Goal: Find specific page/section: Find specific page/section

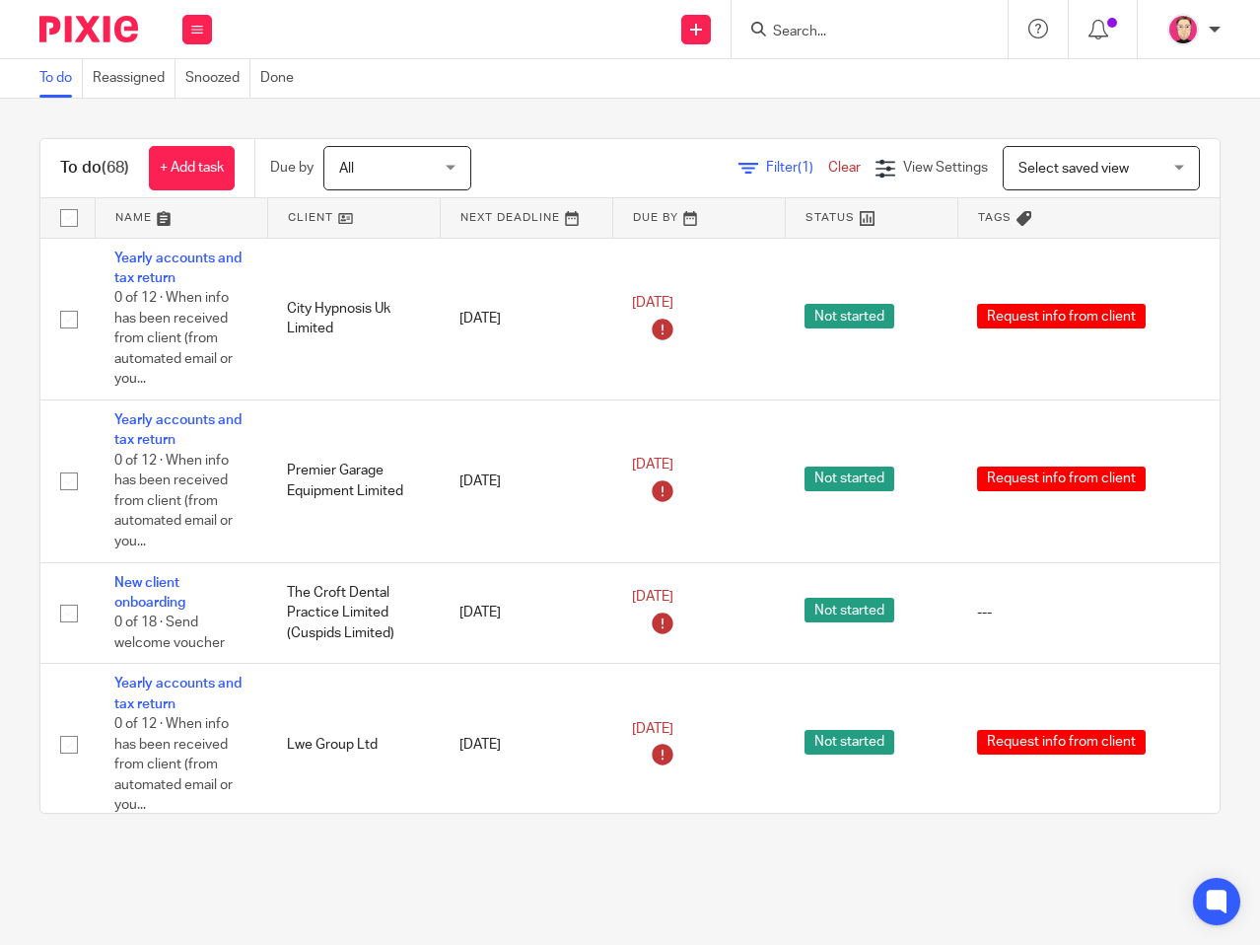
click at [810, 46] on div at bounding box center [870, 29] width 276 height 58
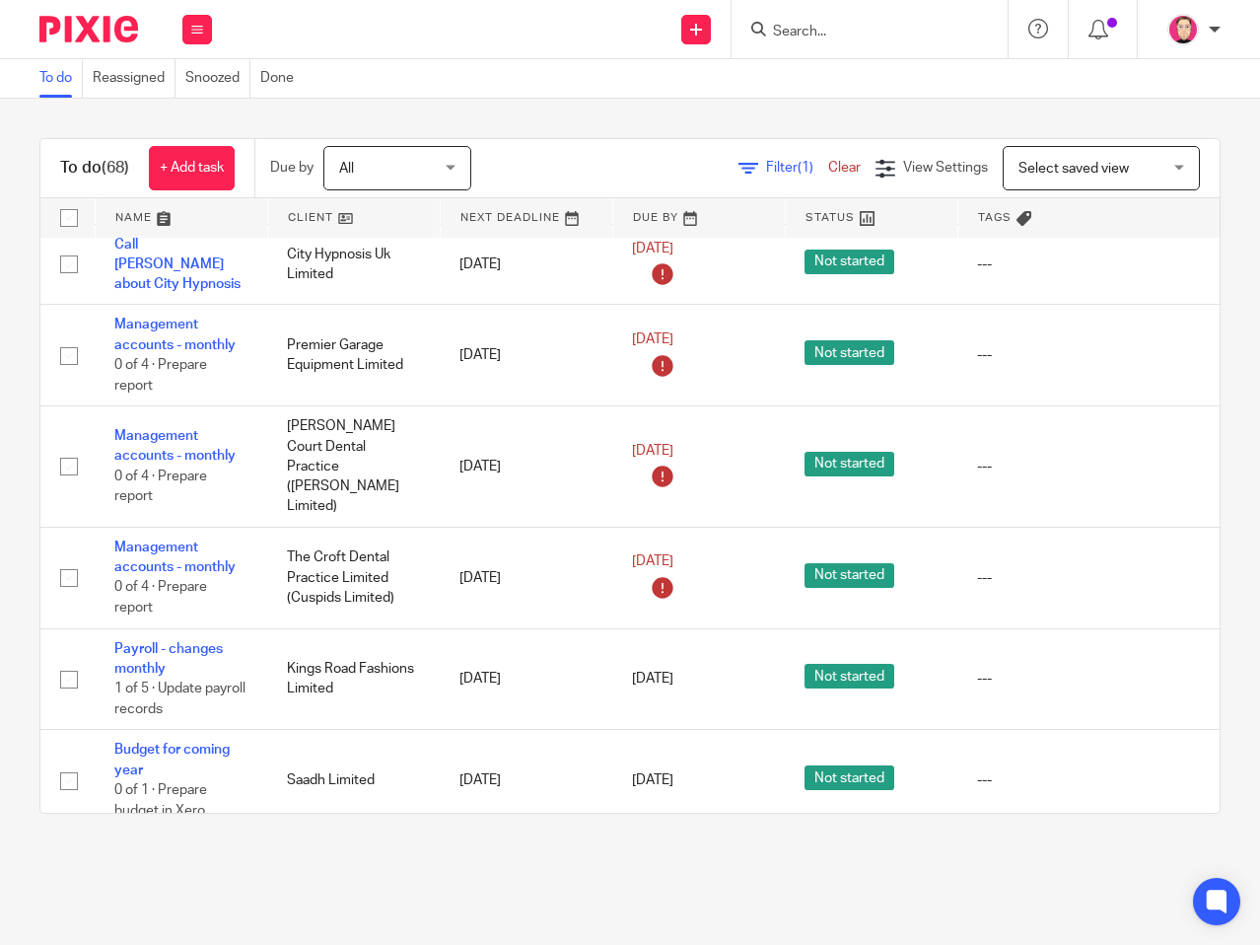
click at [823, 29] on input "Search" at bounding box center [859, 33] width 177 height 18
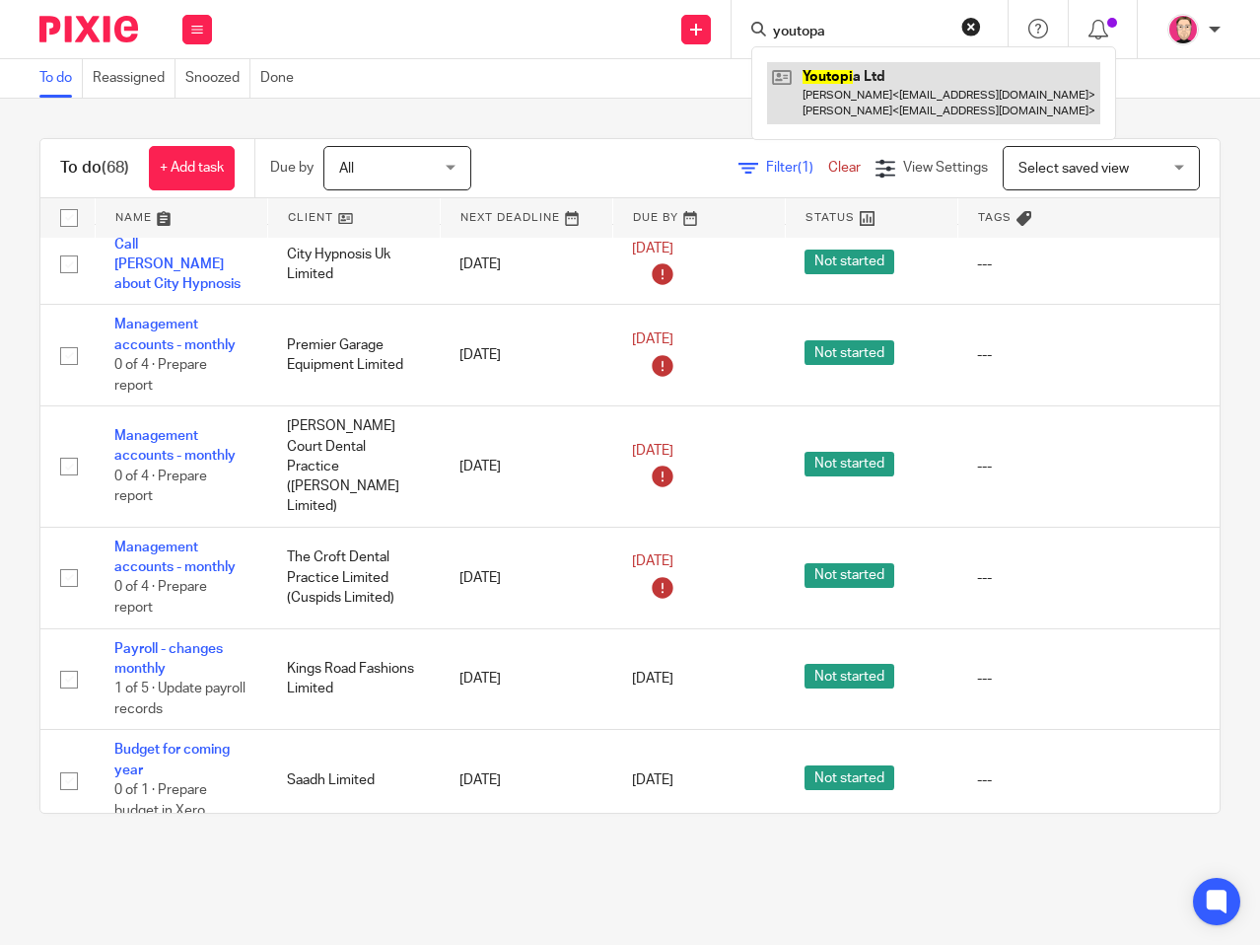
type input "youtopa"
click at [982, 97] on link at bounding box center [933, 92] width 333 height 61
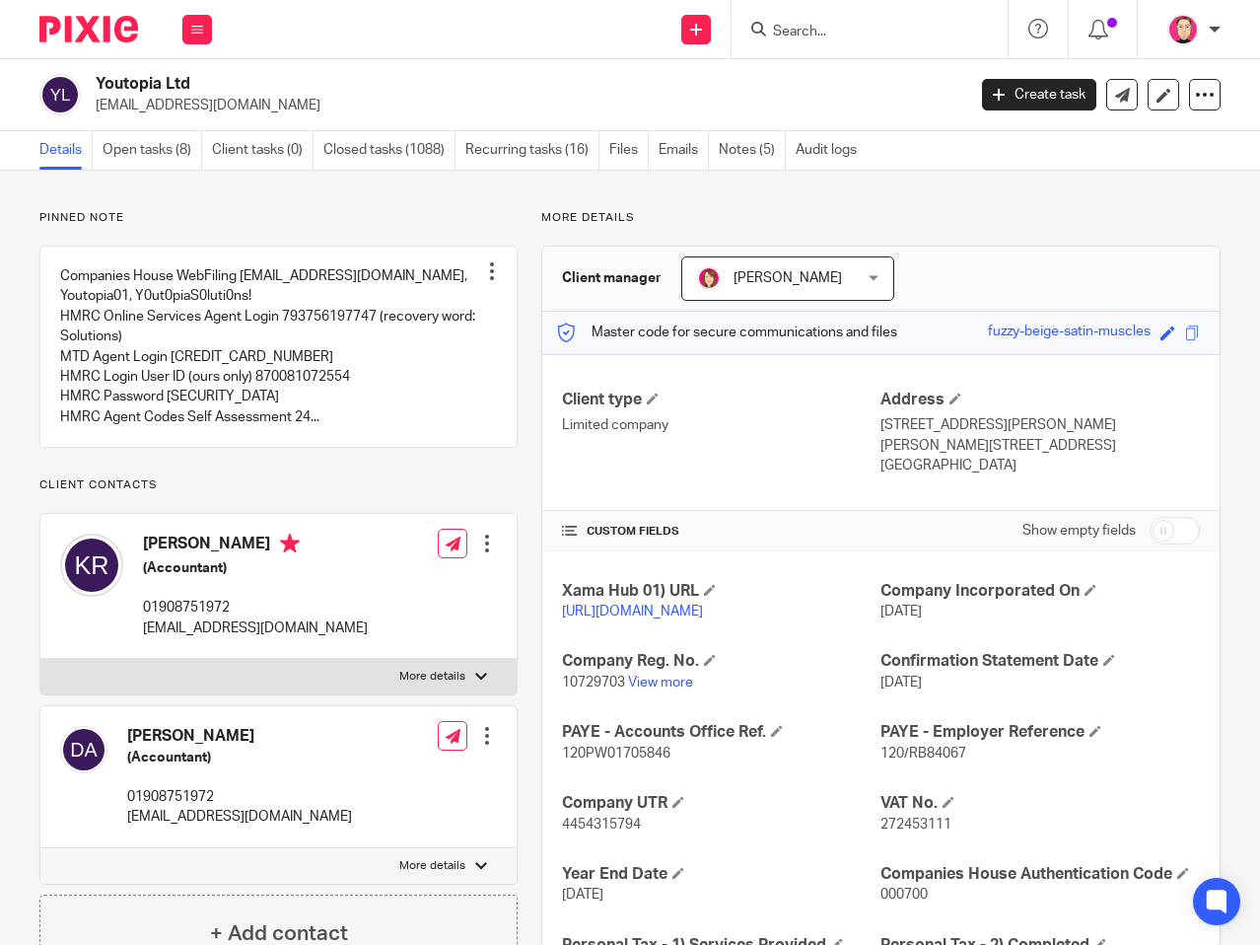
click at [818, 22] on form at bounding box center [876, 29] width 210 height 25
click at [822, 23] on form at bounding box center [876, 29] width 210 height 25
click at [859, 31] on input "Search" at bounding box center [859, 33] width 177 height 18
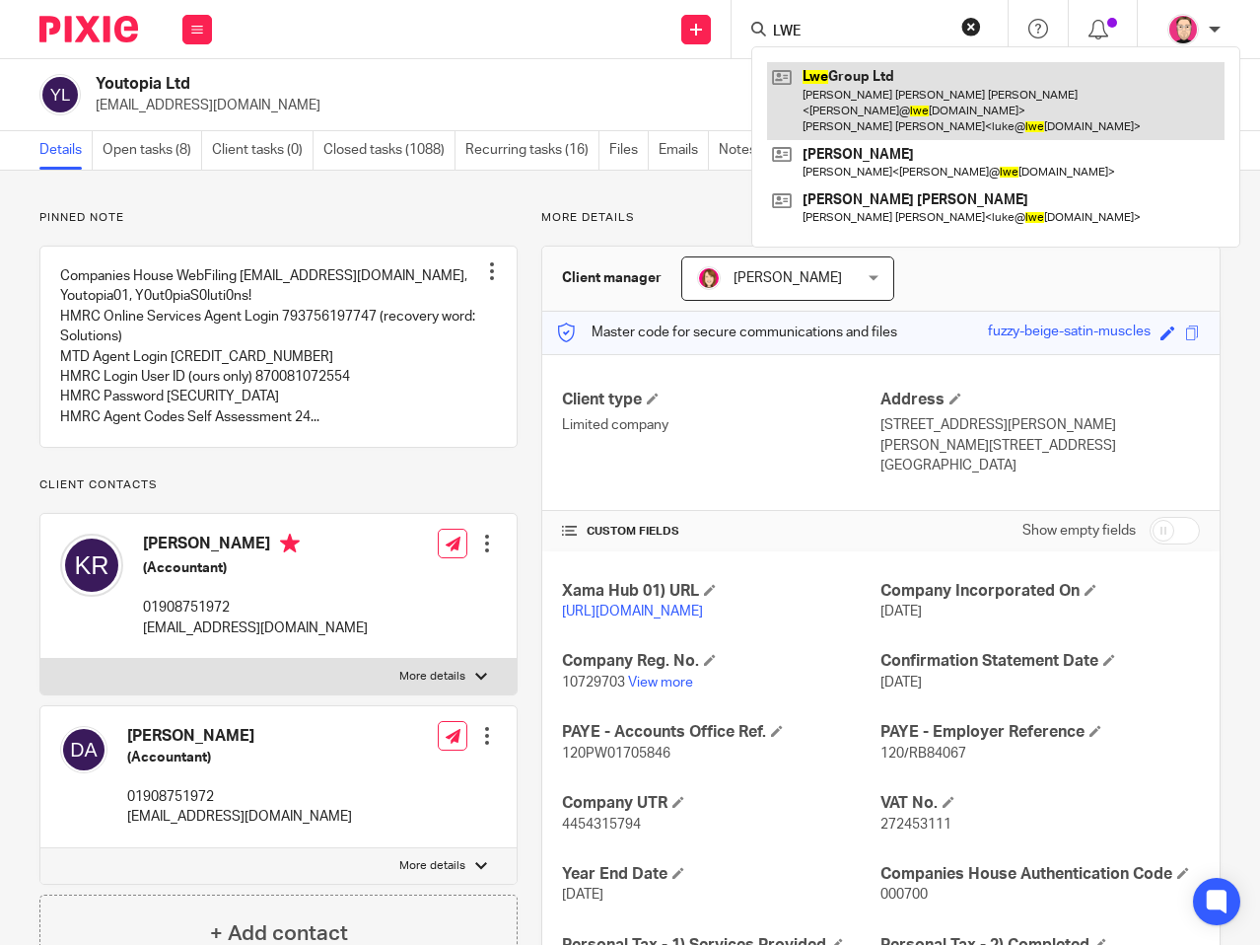
type input "LWE"
click at [886, 109] on link at bounding box center [996, 101] width 458 height 78
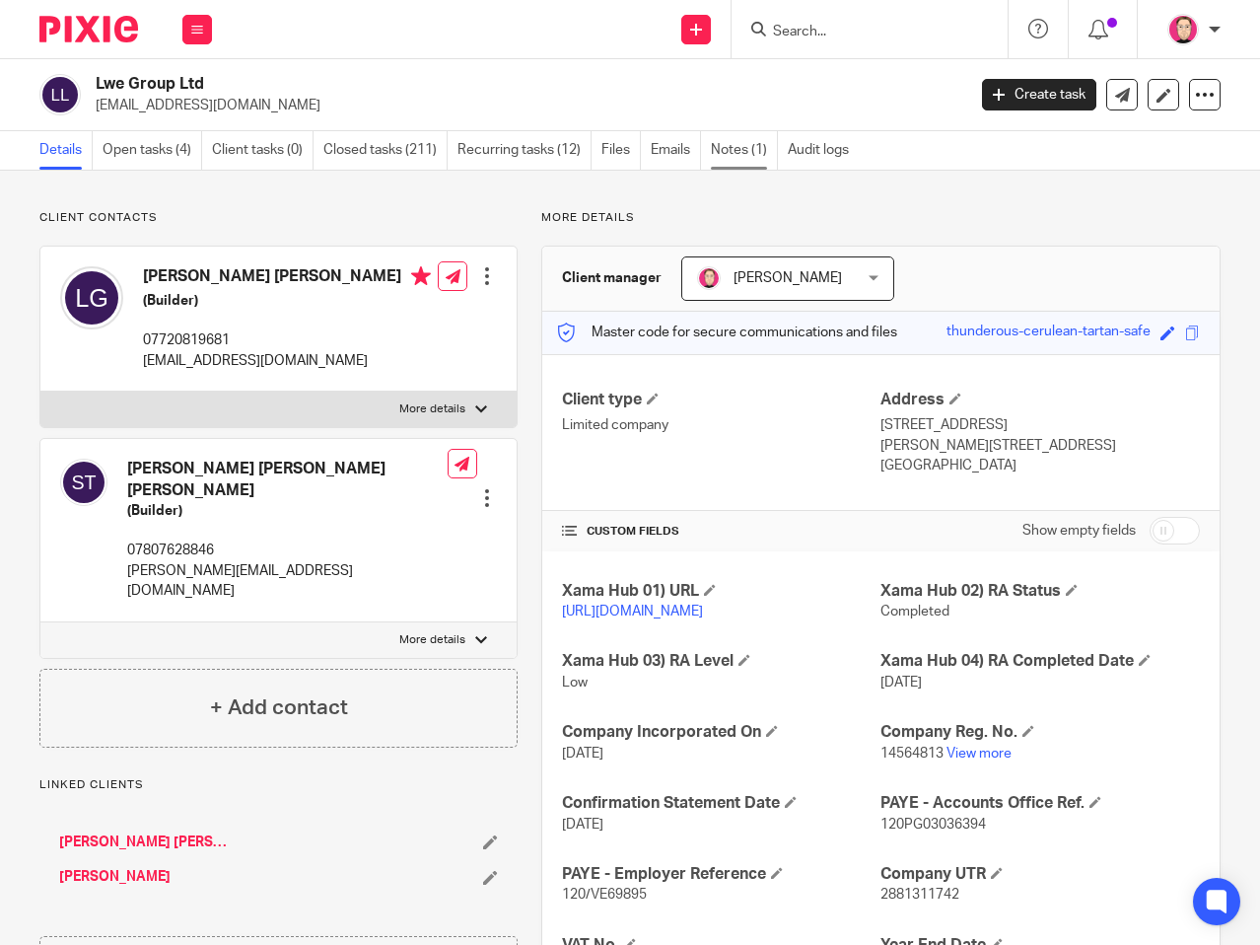
click at [734, 161] on link "Notes (1)" at bounding box center [744, 150] width 67 height 38
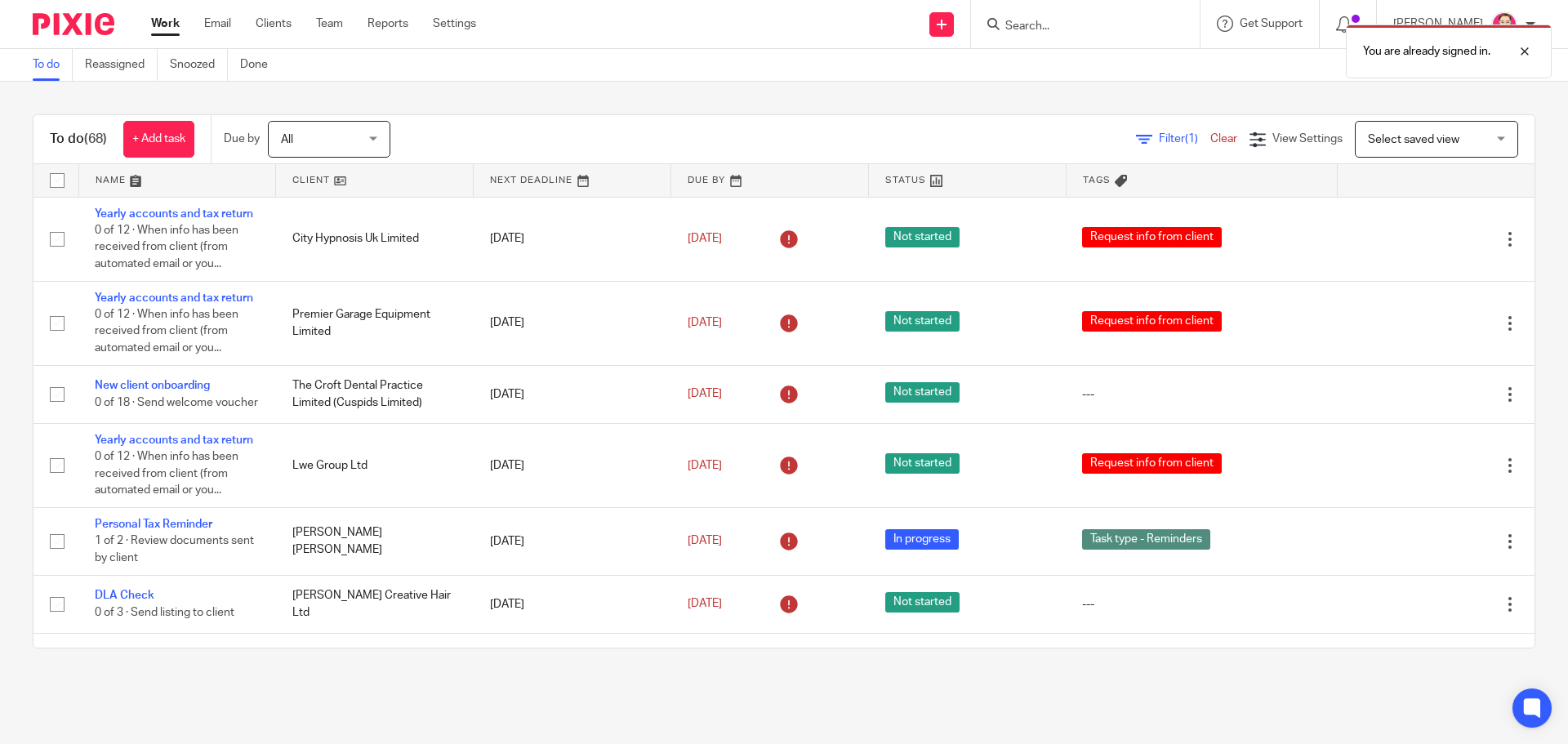
click at [1136, 37] on div "You are already signed in." at bounding box center [1168, 47] width 768 height 62
click at [1103, 31] on div "You are already signed in." at bounding box center [1168, 47] width 768 height 62
click at [1086, 22] on div "You are already signed in." at bounding box center [1168, 47] width 768 height 62
click at [1070, 69] on div "You are already signed in." at bounding box center [1168, 47] width 768 height 62
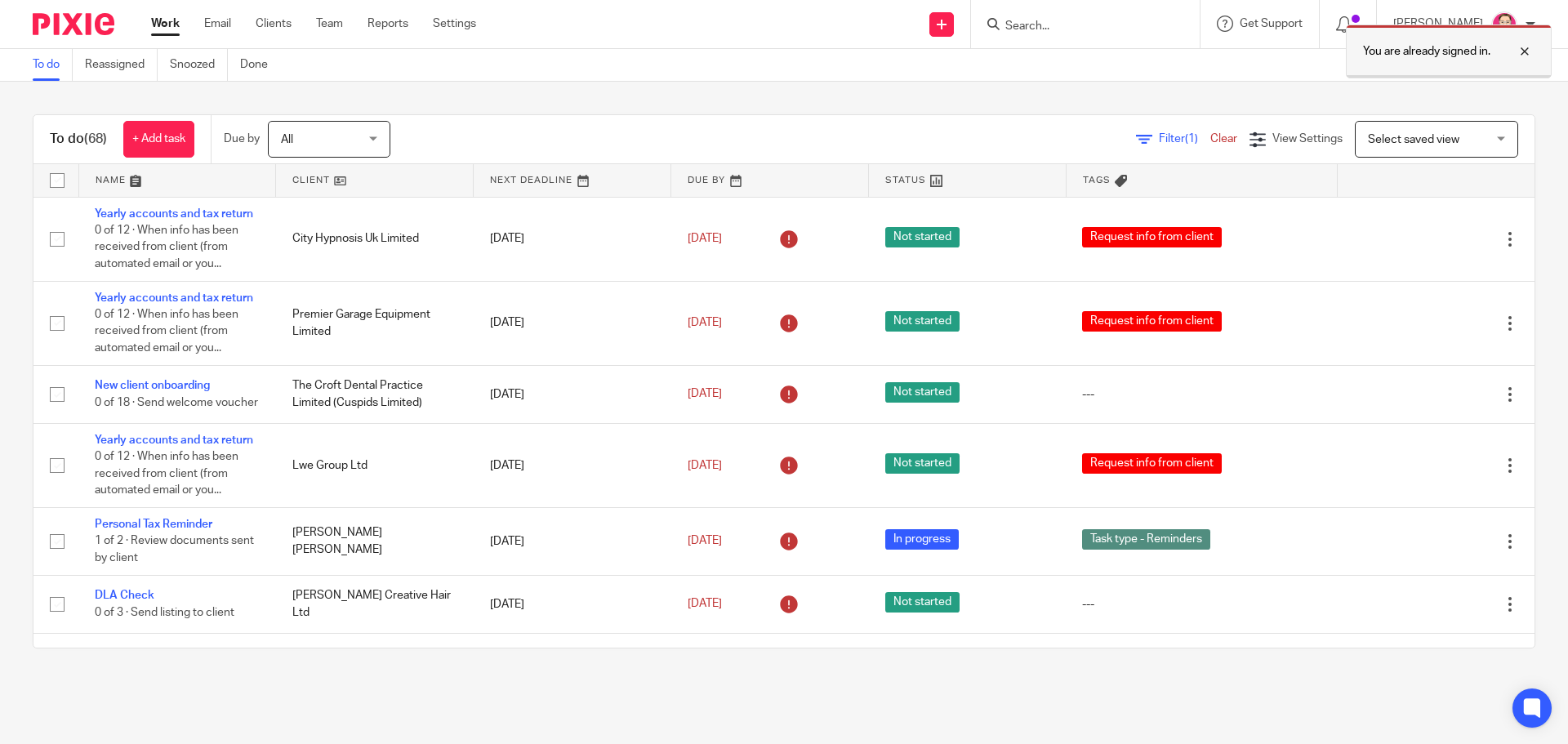
click at [1524, 43] on div at bounding box center [1512, 51] width 44 height 20
click at [1096, 7] on div at bounding box center [1085, 24] width 229 height 48
click at [1078, 18] on form at bounding box center [1091, 24] width 174 height 21
click at [1054, 36] on div at bounding box center [1085, 24] width 229 height 48
click at [1112, 32] on input "Search" at bounding box center [1077, 27] width 147 height 15
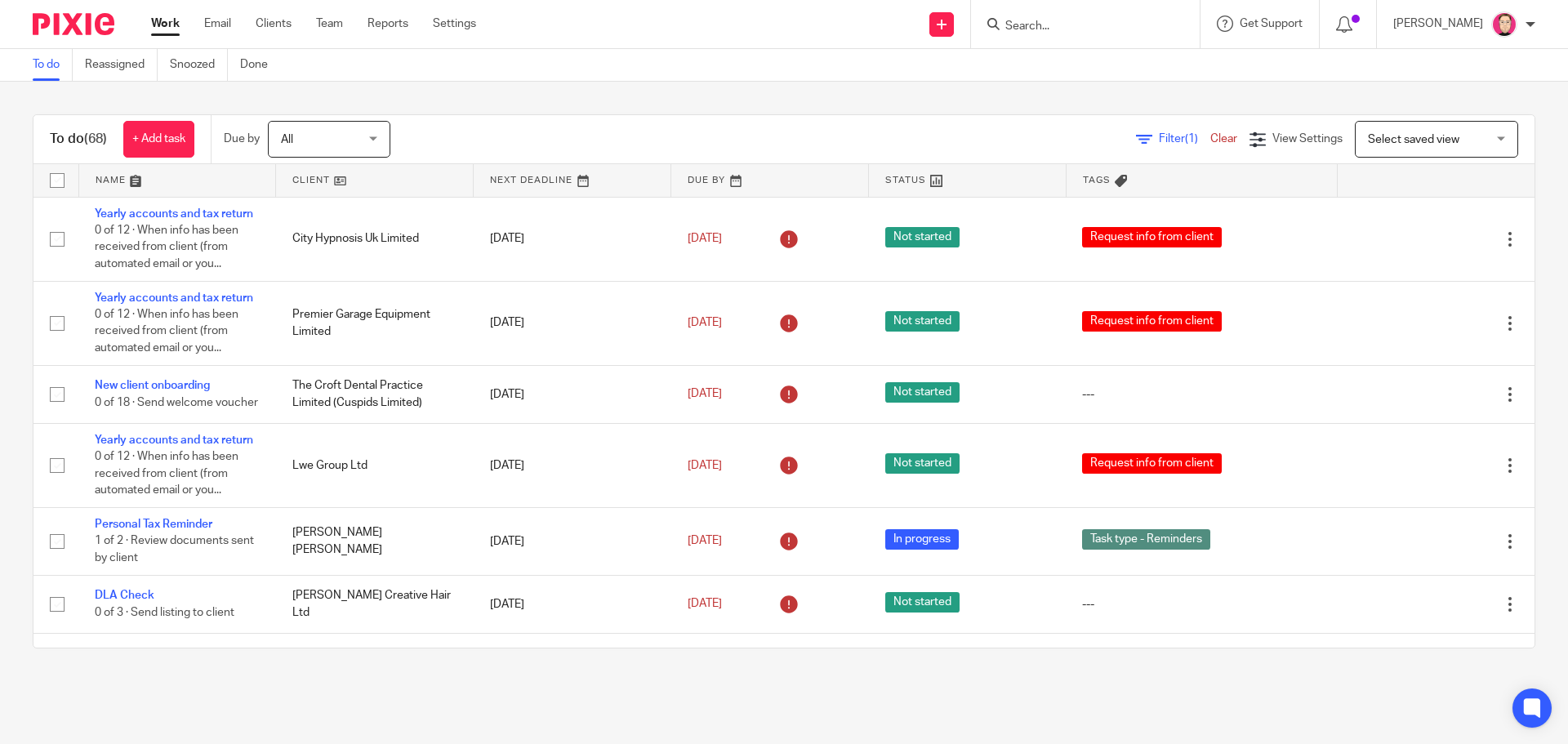
click at [1112, 32] on input "Search" at bounding box center [1077, 27] width 147 height 15
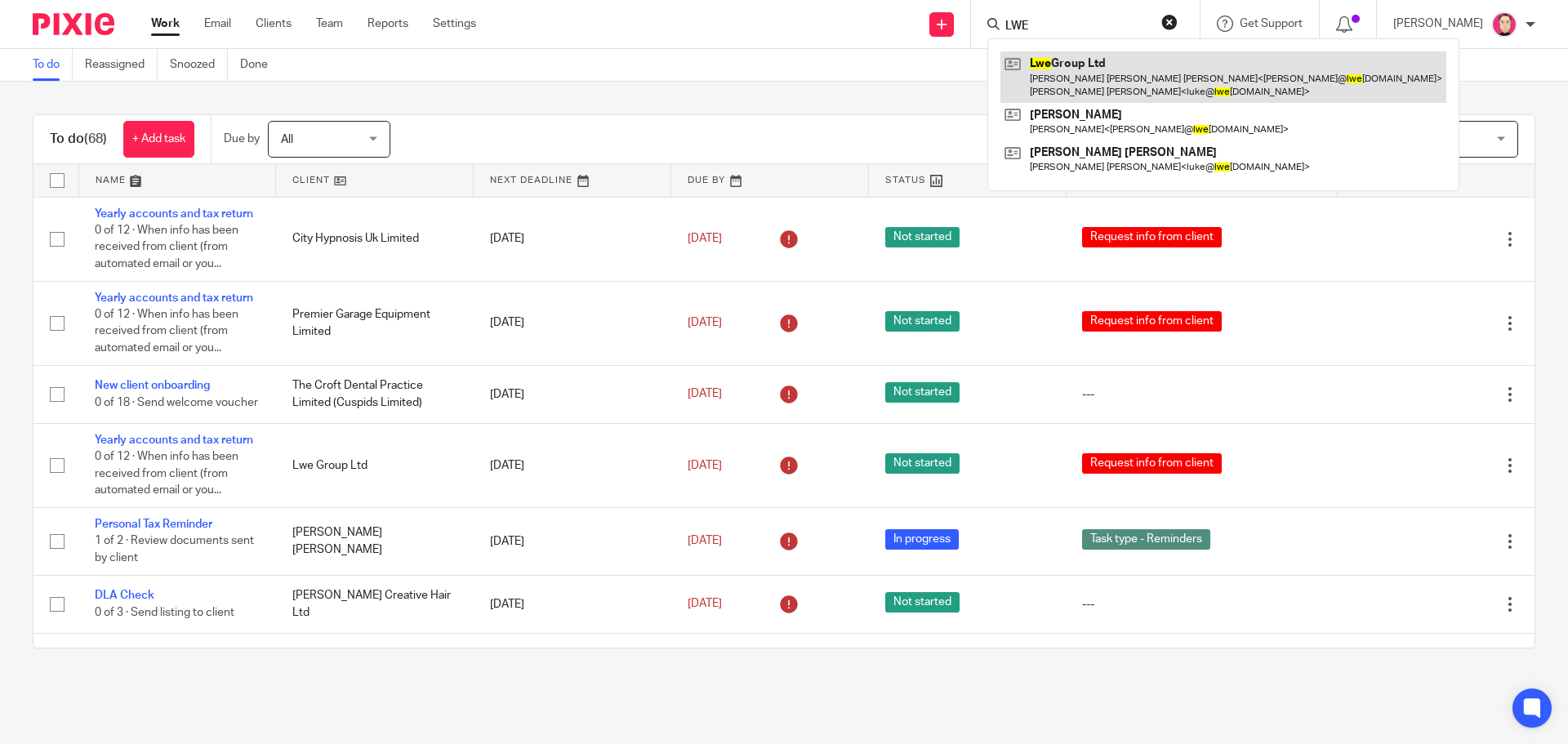
type input "LWE"
click at [1098, 73] on link at bounding box center [1223, 76] width 446 height 51
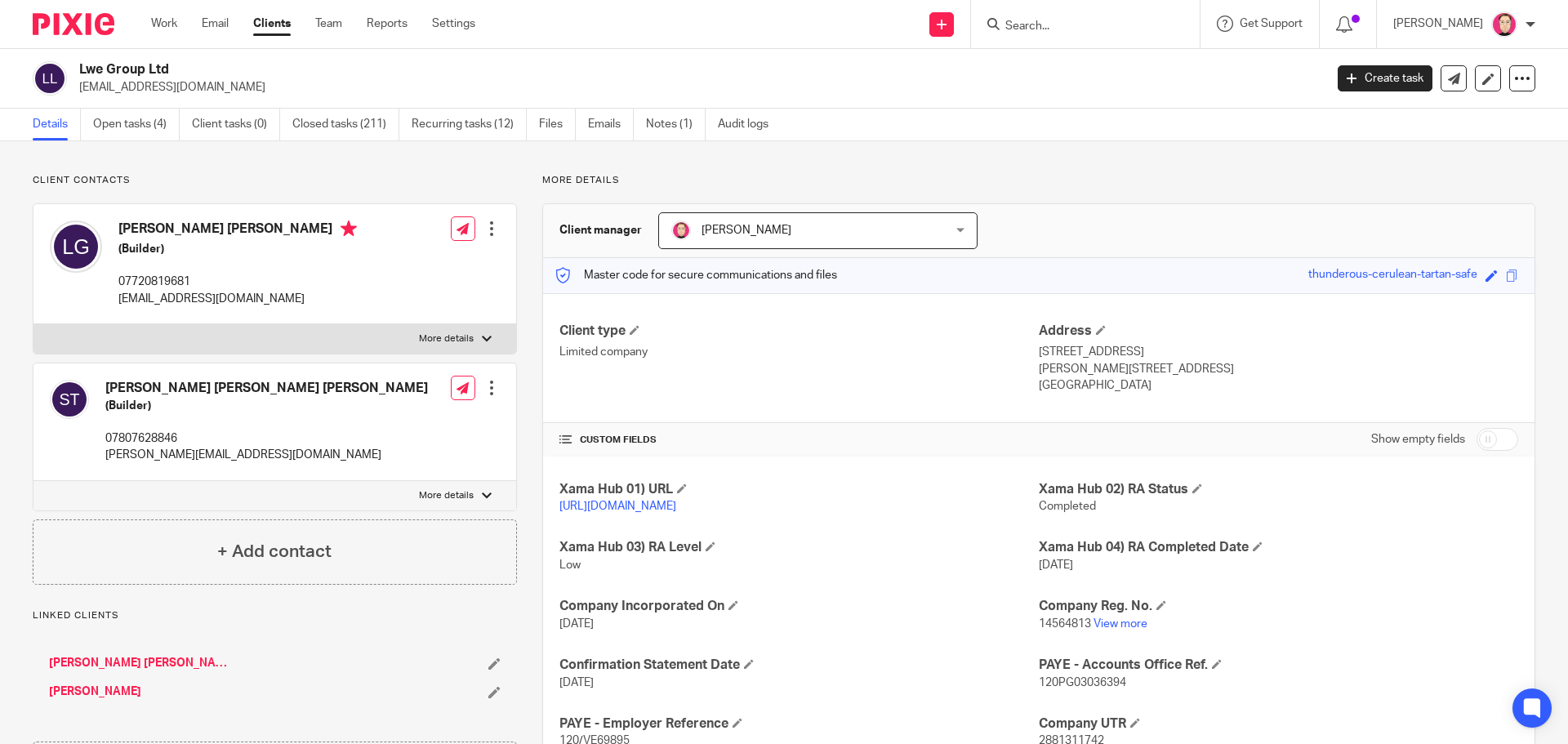
click at [1001, 177] on p "More details" at bounding box center [1039, 181] width 993 height 13
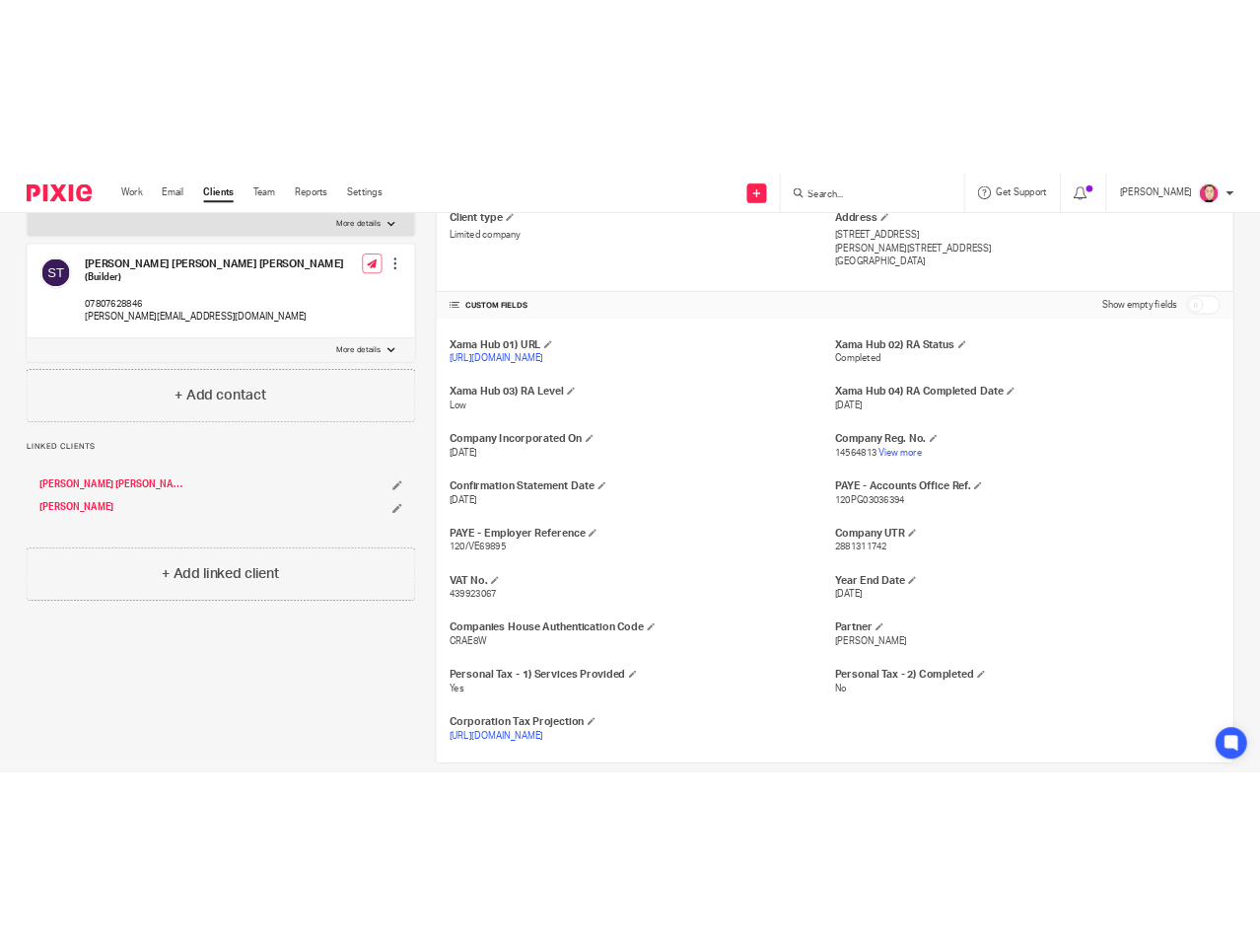
scroll to position [334, 0]
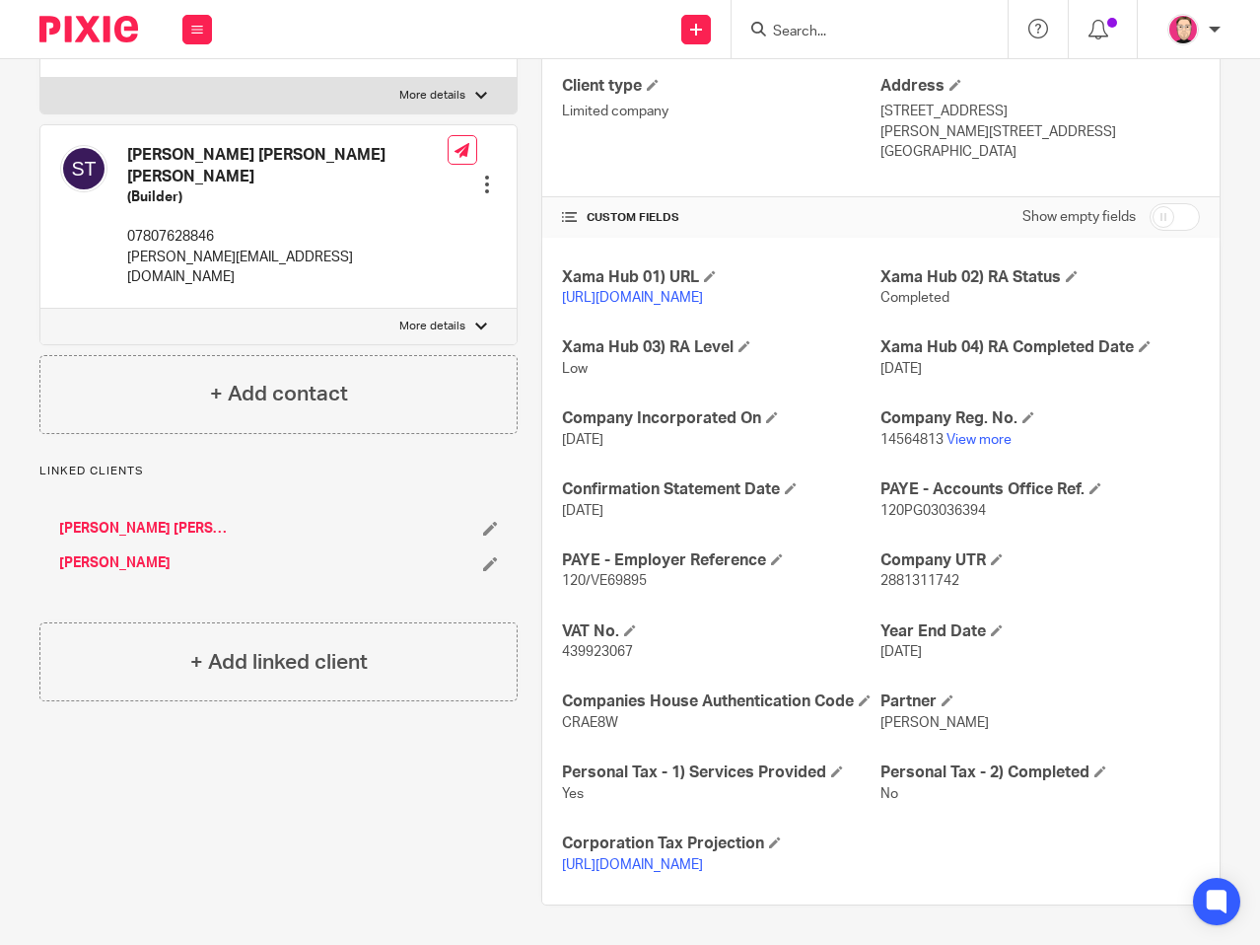
click at [374, 774] on div "Client contacts [PERSON_NAME] [PERSON_NAME] (Builder) 07720819681 [PERSON_NAME]…" at bounding box center [268, 400] width 502 height 1009
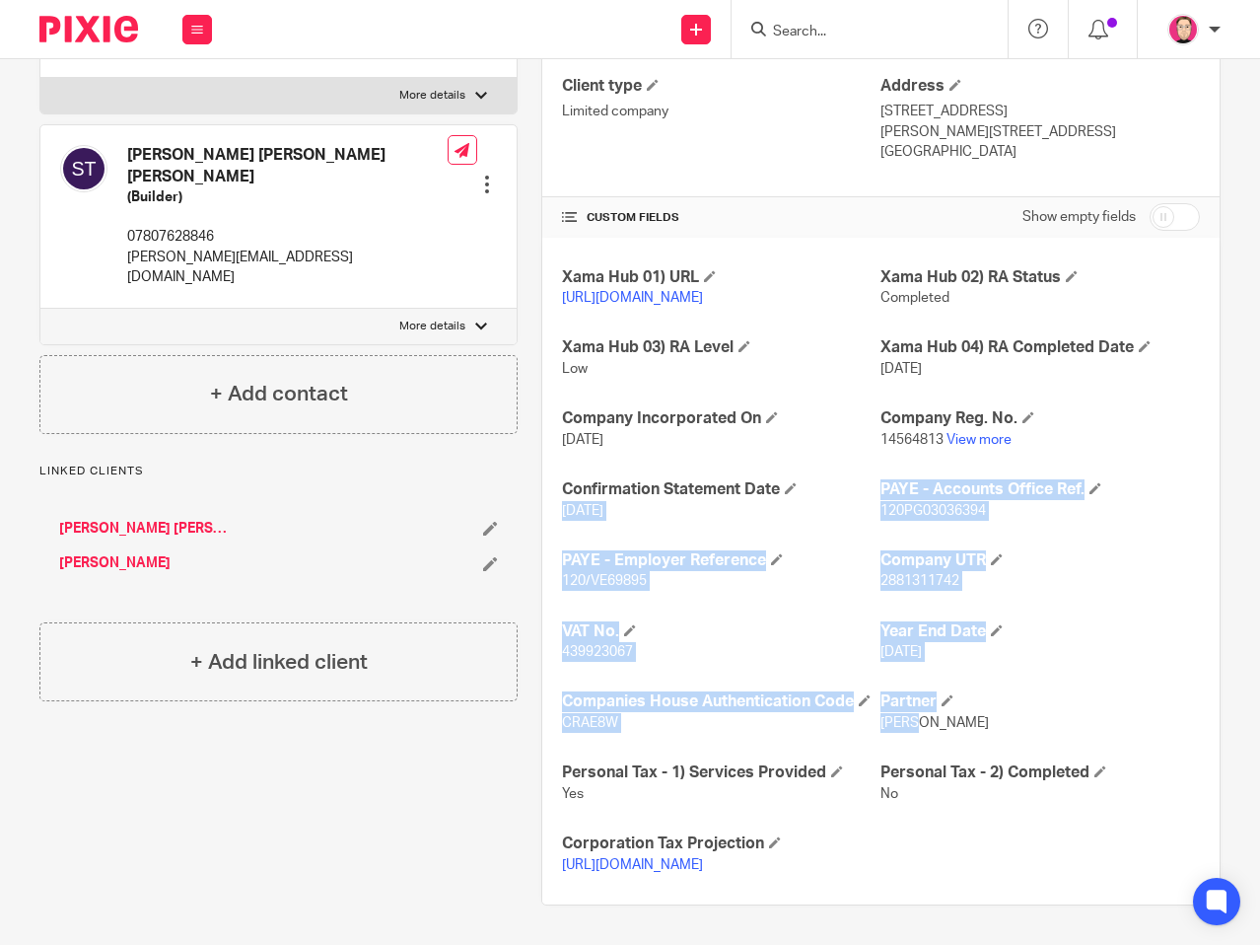
drag, startPoint x: 696, startPoint y: 527, endPoint x: 659, endPoint y: 594, distance: 76.8
click at [638, 490] on div "Xama Hub 01) URL [URL][DOMAIN_NAME] Xama Hub 02) RA Status Completed Xama Hub 0…" at bounding box center [880, 571] width 677 height 667
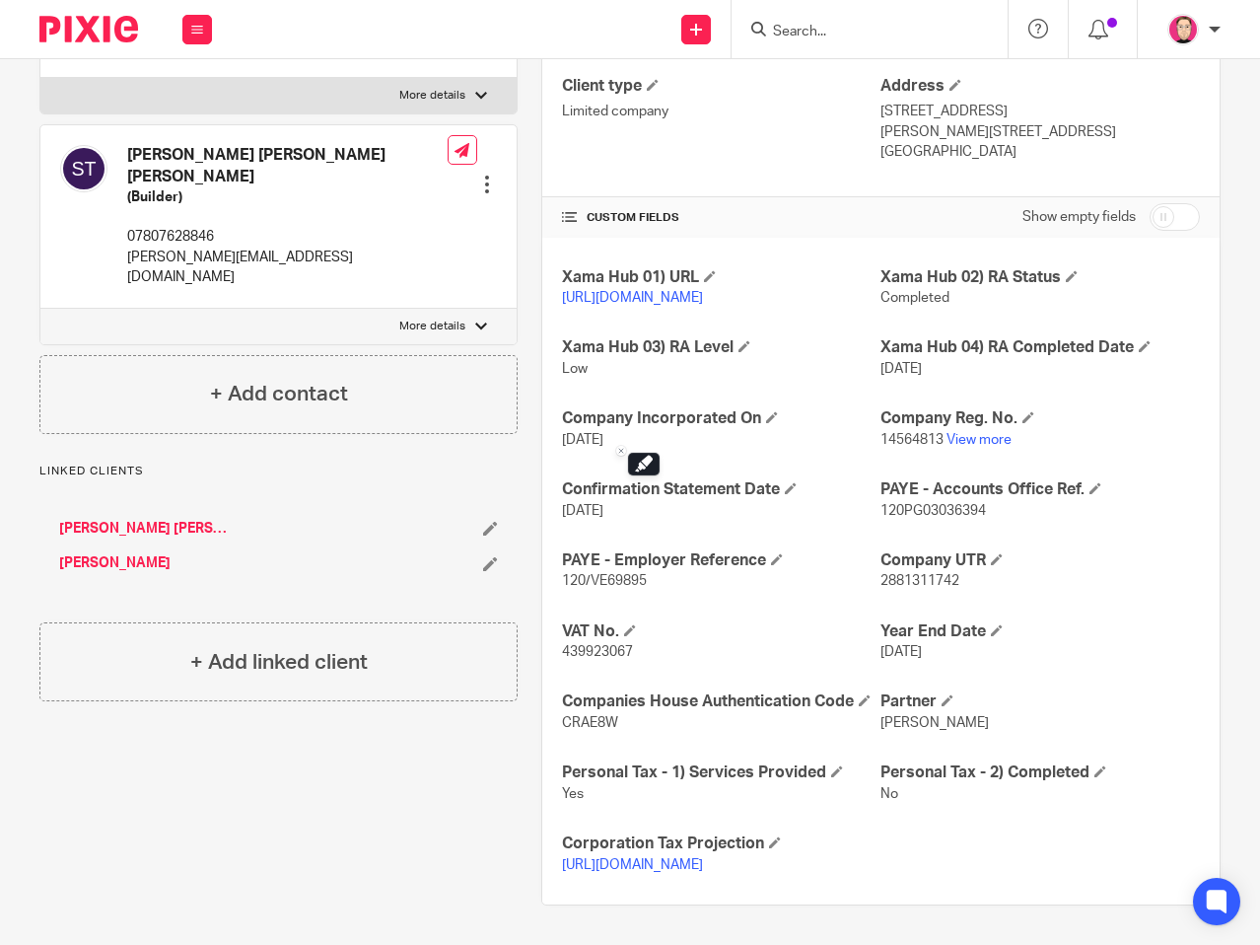
click at [953, 777] on div "Xama Hub 01) URL https://platform.xamatech.com/portal/crm/clients/21169d40-3ab0…" at bounding box center [880, 571] width 677 height 667
drag, startPoint x: 279, startPoint y: 815, endPoint x: 272, endPoint y: 806, distance: 12.0
click at [279, 815] on div "Client contacts Luke William Edward Gray (Builder) 07720819681 luke@lwegroup.co…" at bounding box center [268, 400] width 502 height 1009
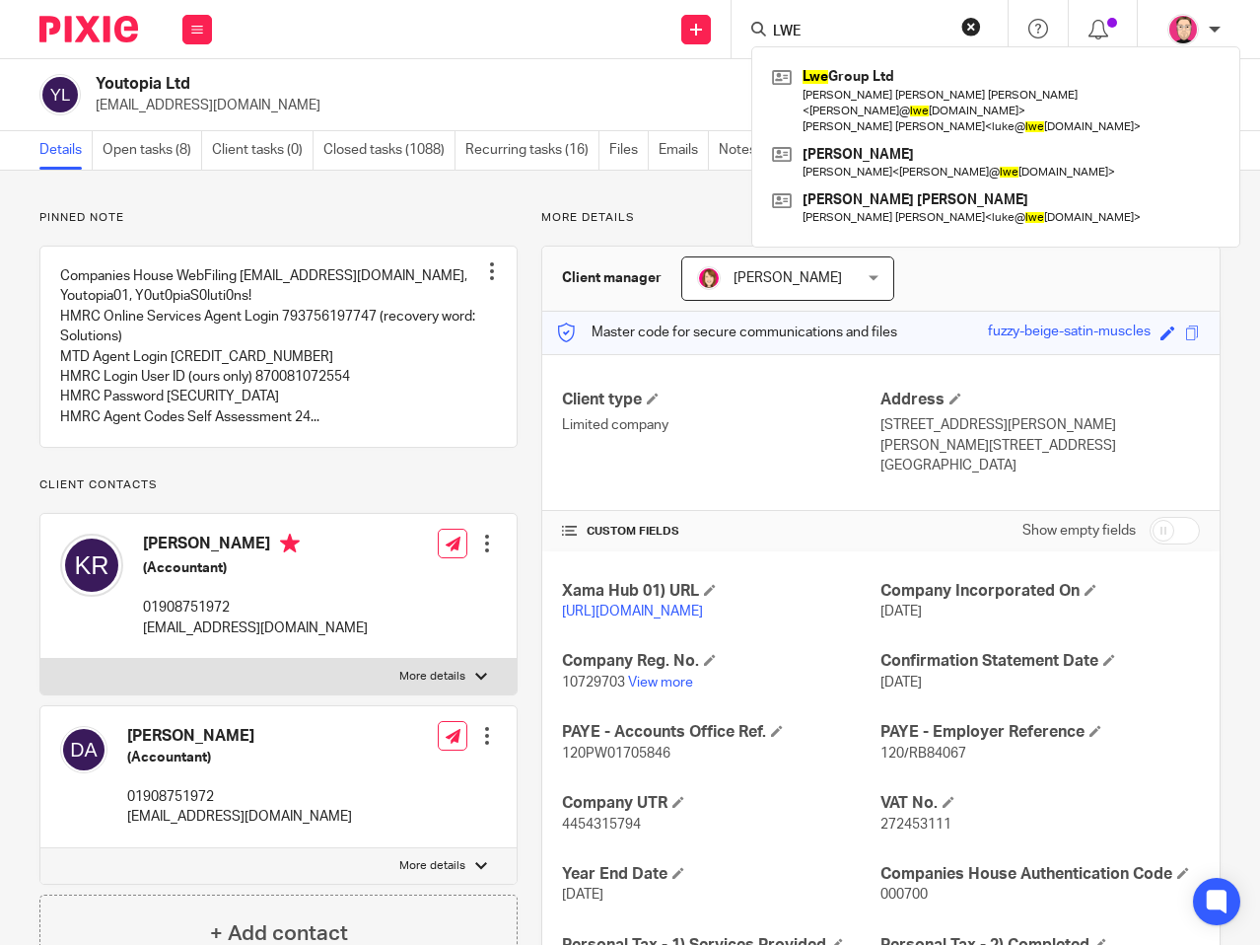
drag, startPoint x: 0, startPoint y: 0, endPoint x: 628, endPoint y: 206, distance: 661.0
click at [630, 206] on div "Pinned note Companies House WebFiling [EMAIL_ADDRESS][DOMAIN_NAME], Youtopia01,…" at bounding box center [630, 726] width 1260 height 1110
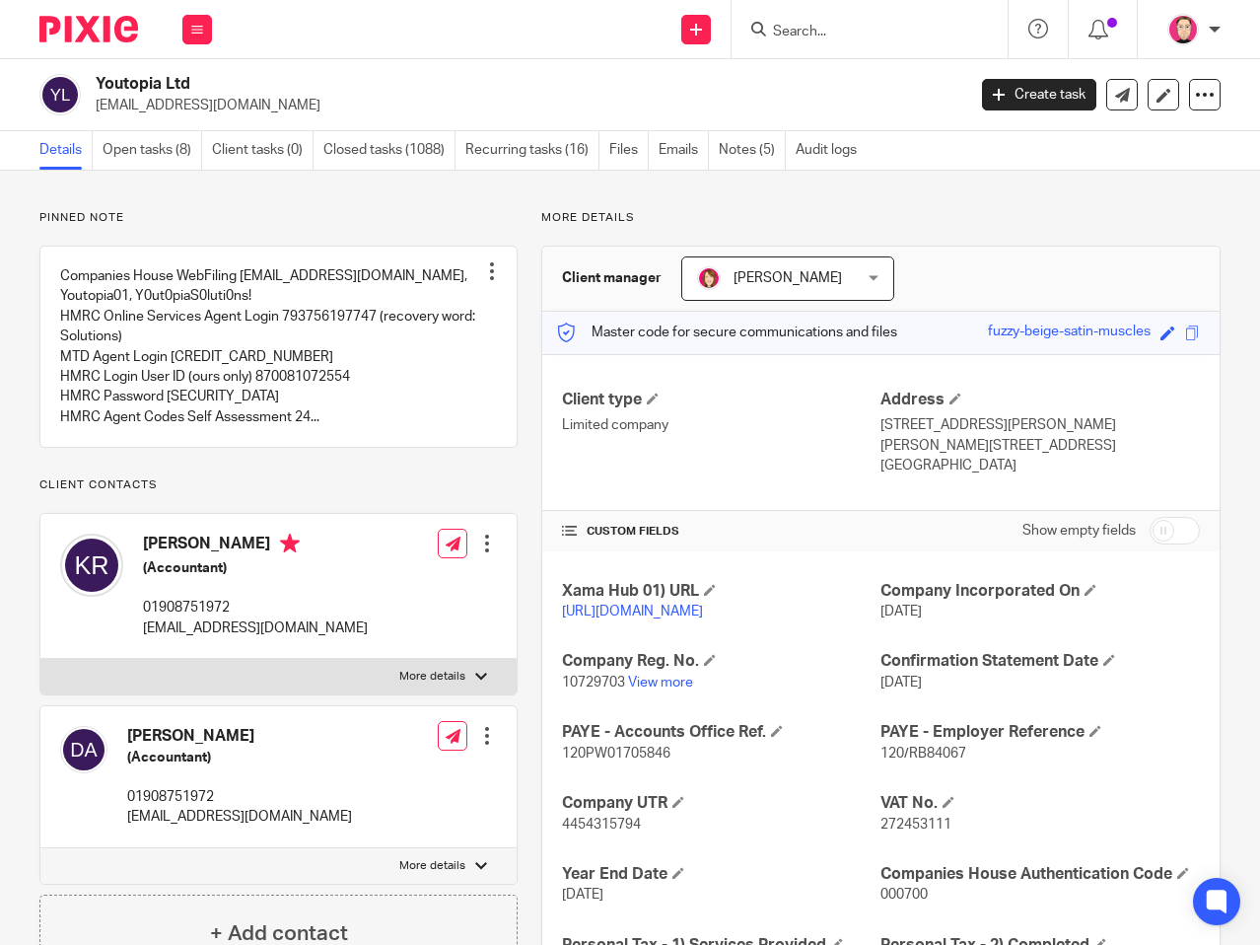
click at [420, 490] on div "Pinned note Companies House WebFiling [EMAIL_ADDRESS][DOMAIN_NAME], Youtopia01,…" at bounding box center [278, 591] width 478 height 763
click at [105, 11] on div at bounding box center [81, 29] width 163 height 58
click at [100, 20] on img at bounding box center [88, 29] width 99 height 27
